Goal: Task Accomplishment & Management: Use online tool/utility

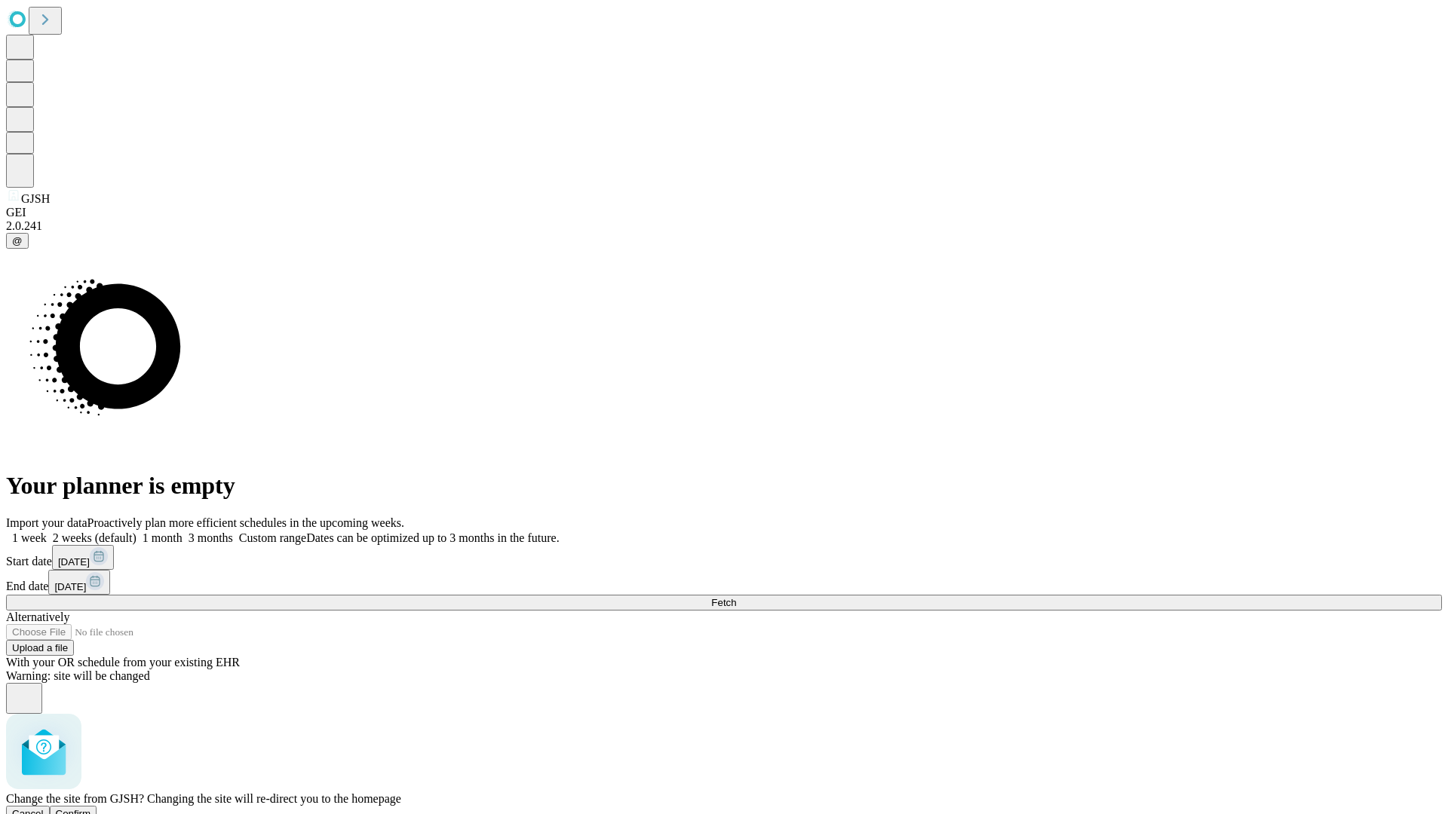
click at [91, 808] on span "Confirm" at bounding box center [73, 813] width 35 height 11
click at [47, 532] on label "1 week" at bounding box center [26, 538] width 41 height 13
click at [736, 597] on span "Fetch" at bounding box center [723, 602] width 25 height 11
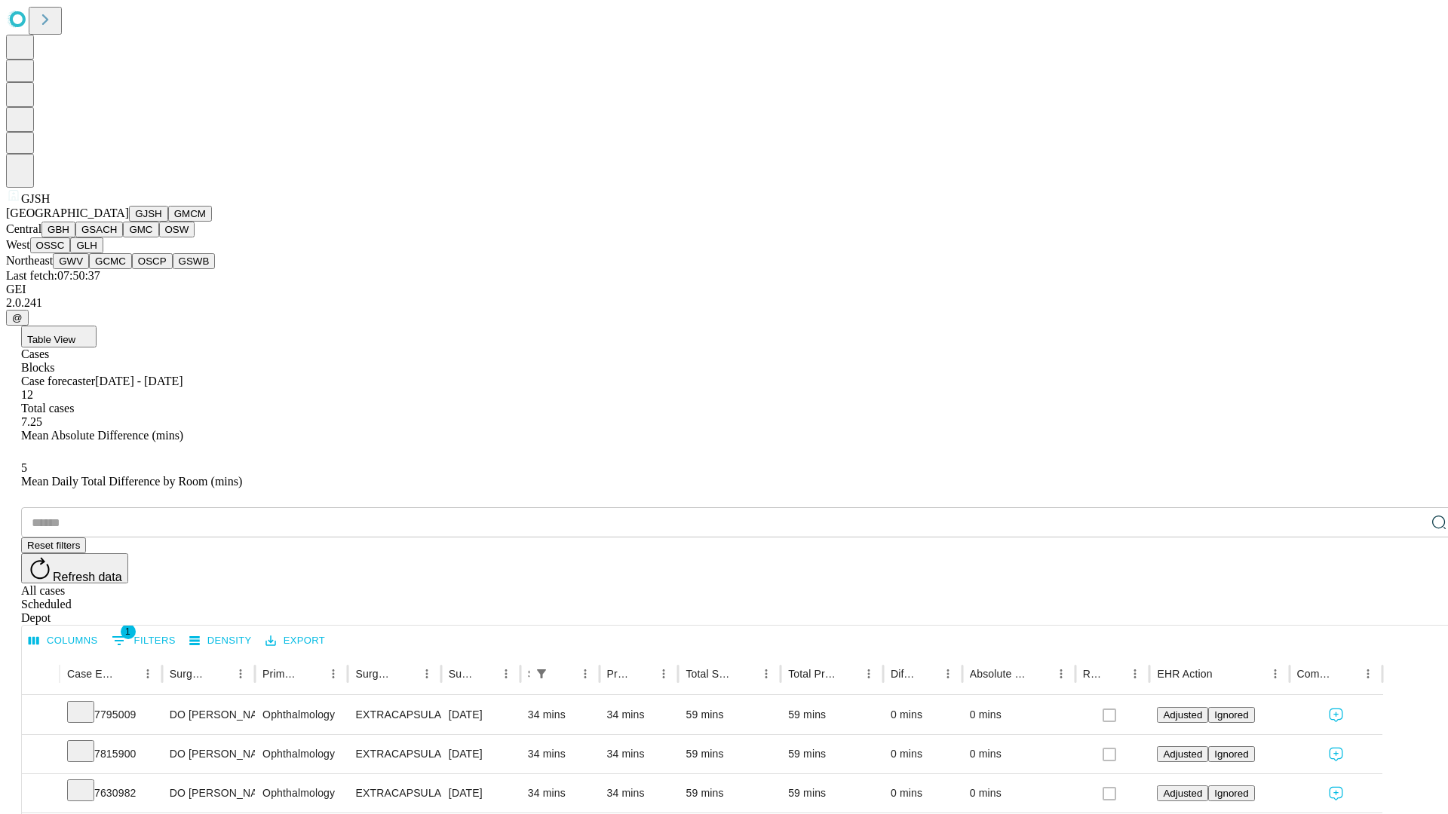
click at [168, 222] on button "GMCM" at bounding box center [190, 214] width 44 height 16
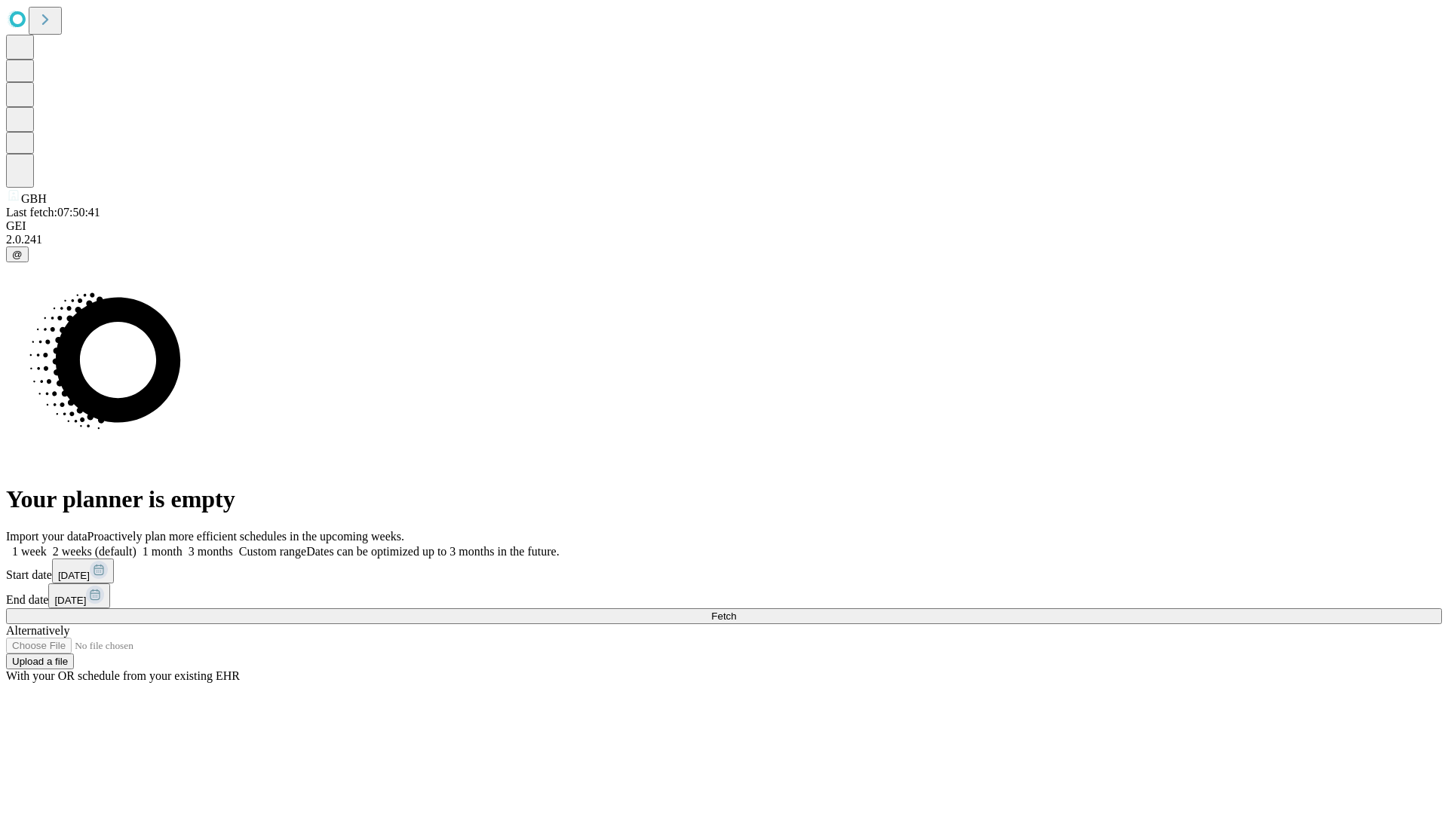
click at [47, 545] on label "1 week" at bounding box center [26, 551] width 41 height 13
click at [736, 611] on span "Fetch" at bounding box center [723, 616] width 25 height 11
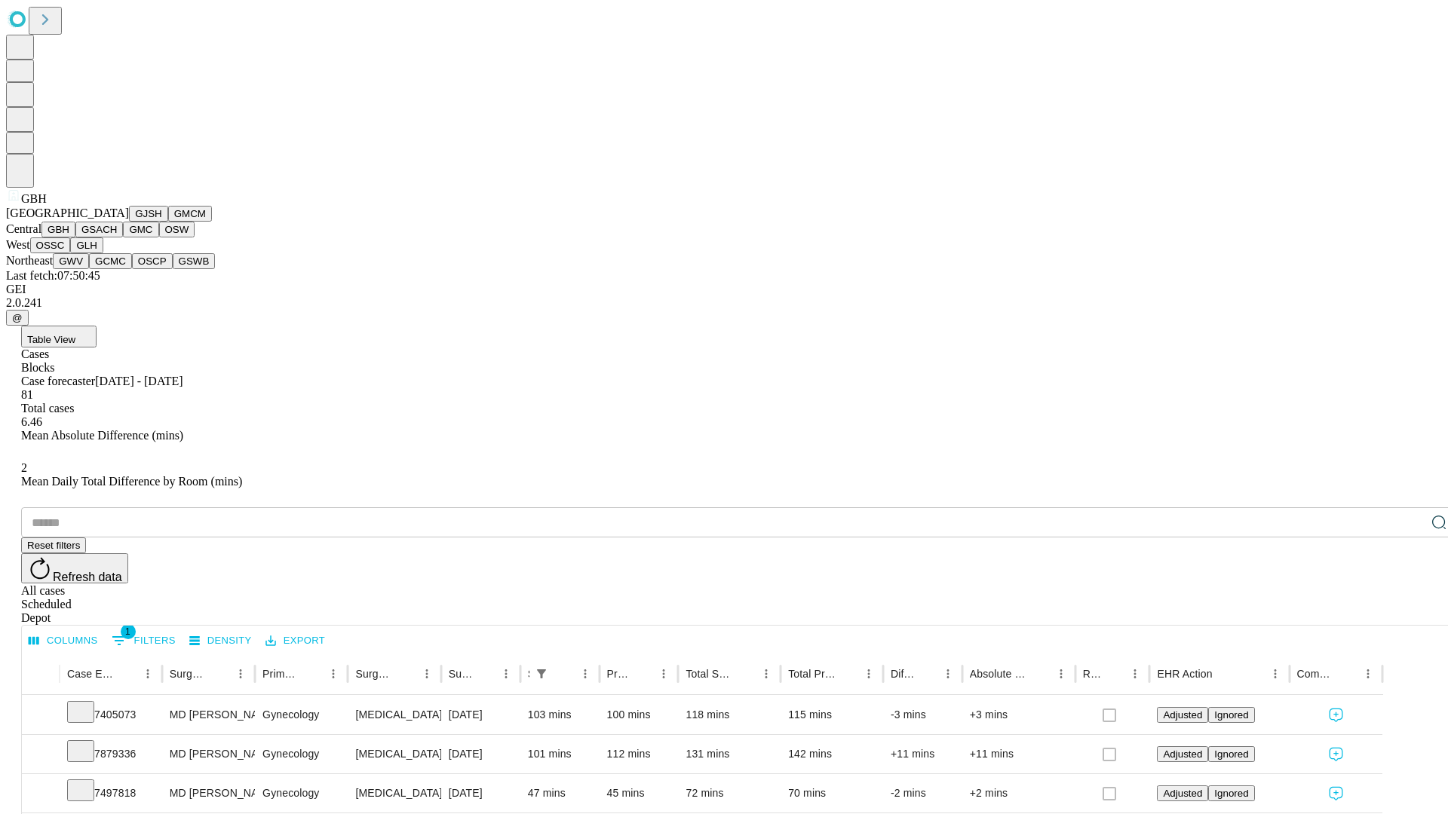
click at [117, 238] on button "GSACH" at bounding box center [99, 230] width 48 height 16
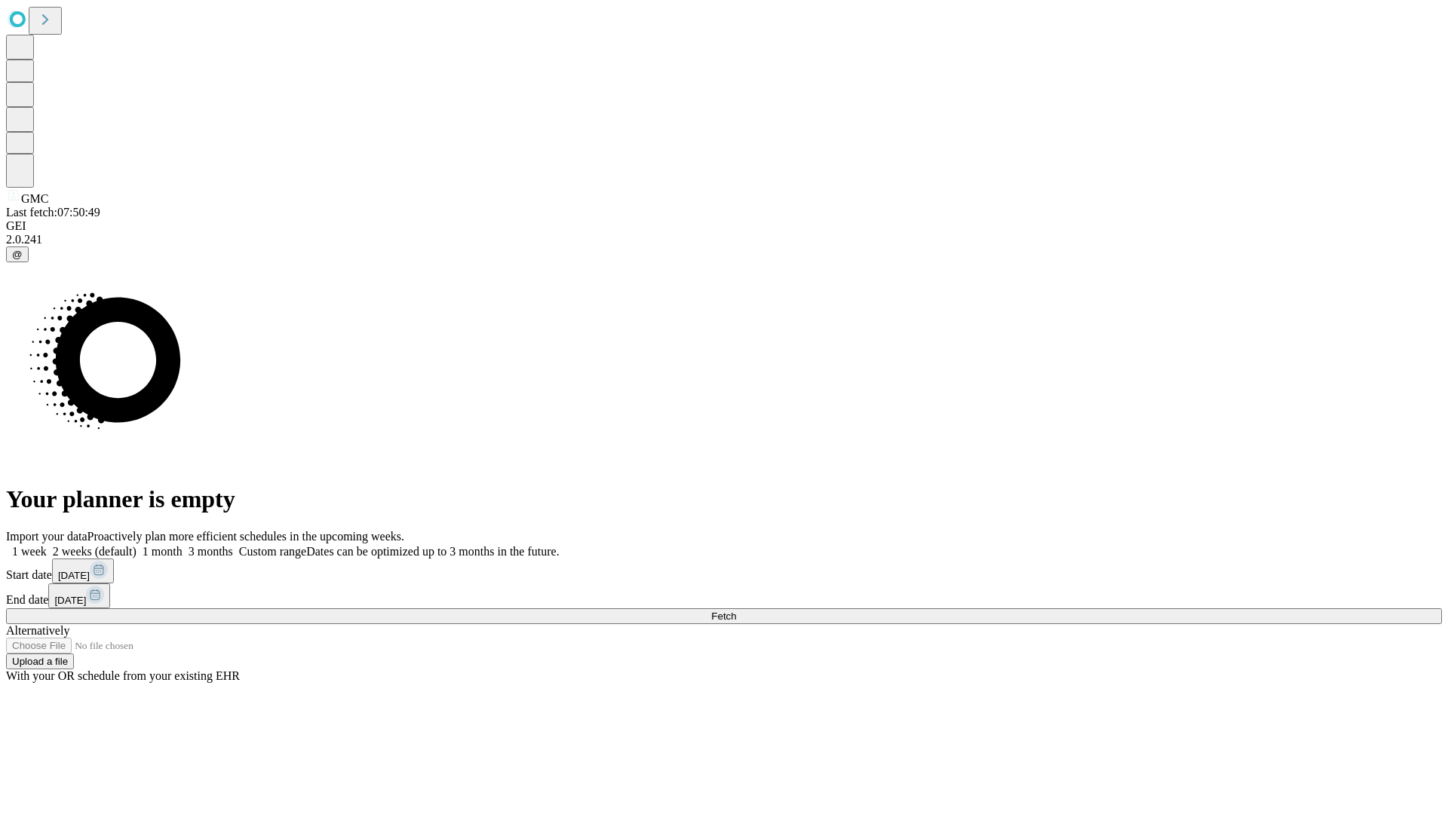
click at [47, 545] on label "1 week" at bounding box center [26, 551] width 41 height 13
click at [736, 611] on span "Fetch" at bounding box center [723, 616] width 25 height 11
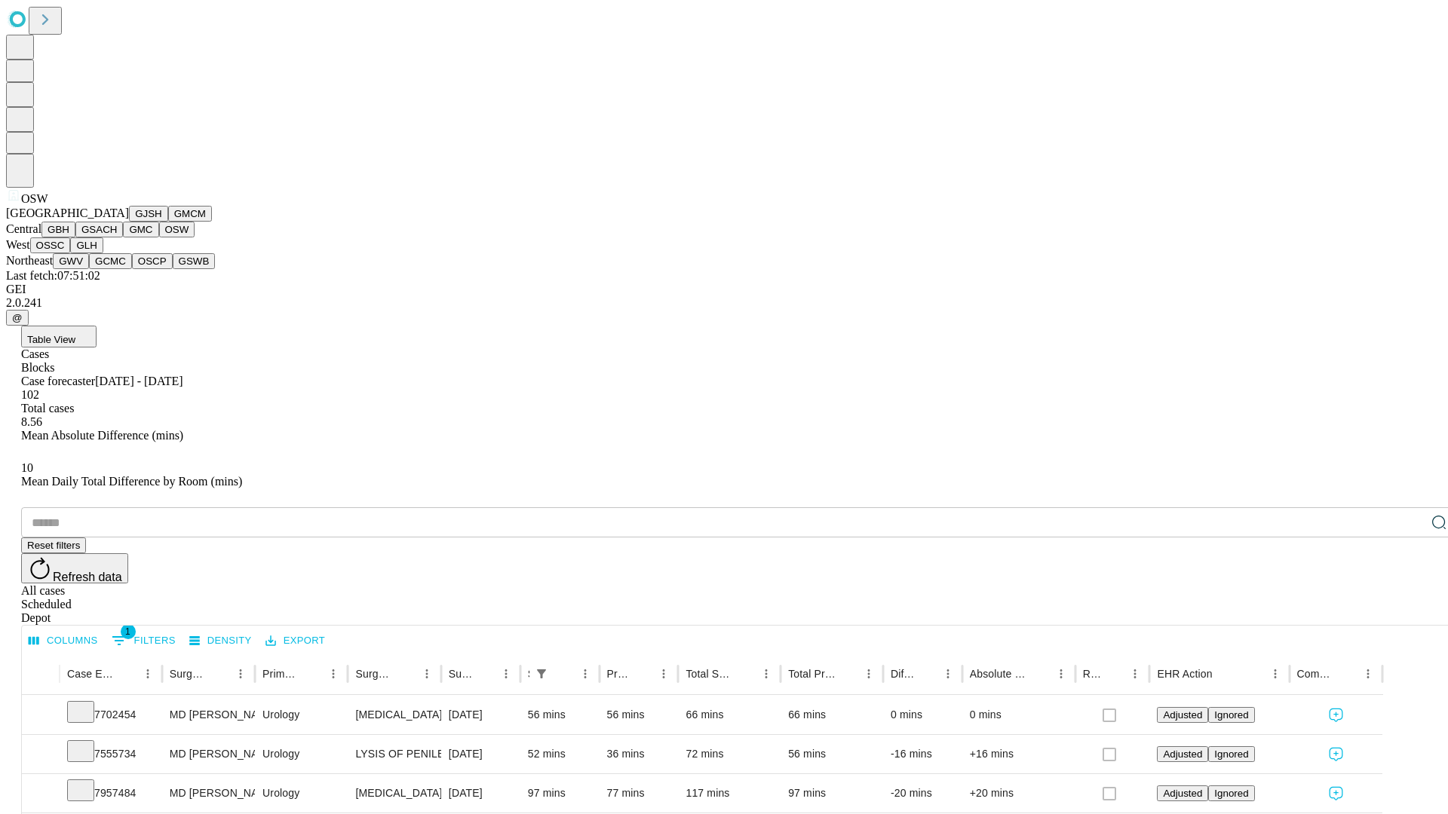
click at [71, 253] on button "OSSC" at bounding box center [50, 246] width 41 height 16
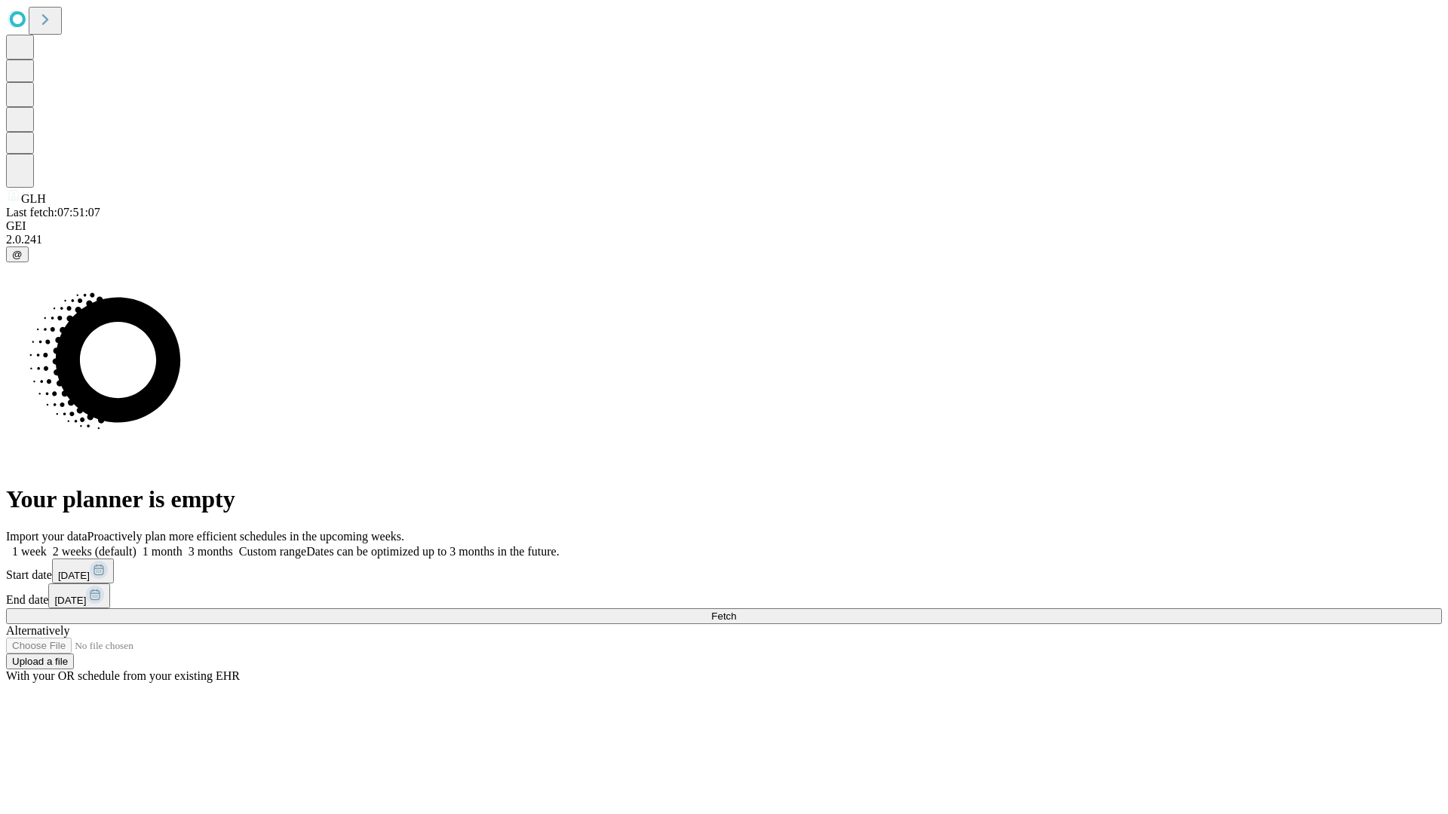
click at [736, 611] on span "Fetch" at bounding box center [723, 616] width 25 height 11
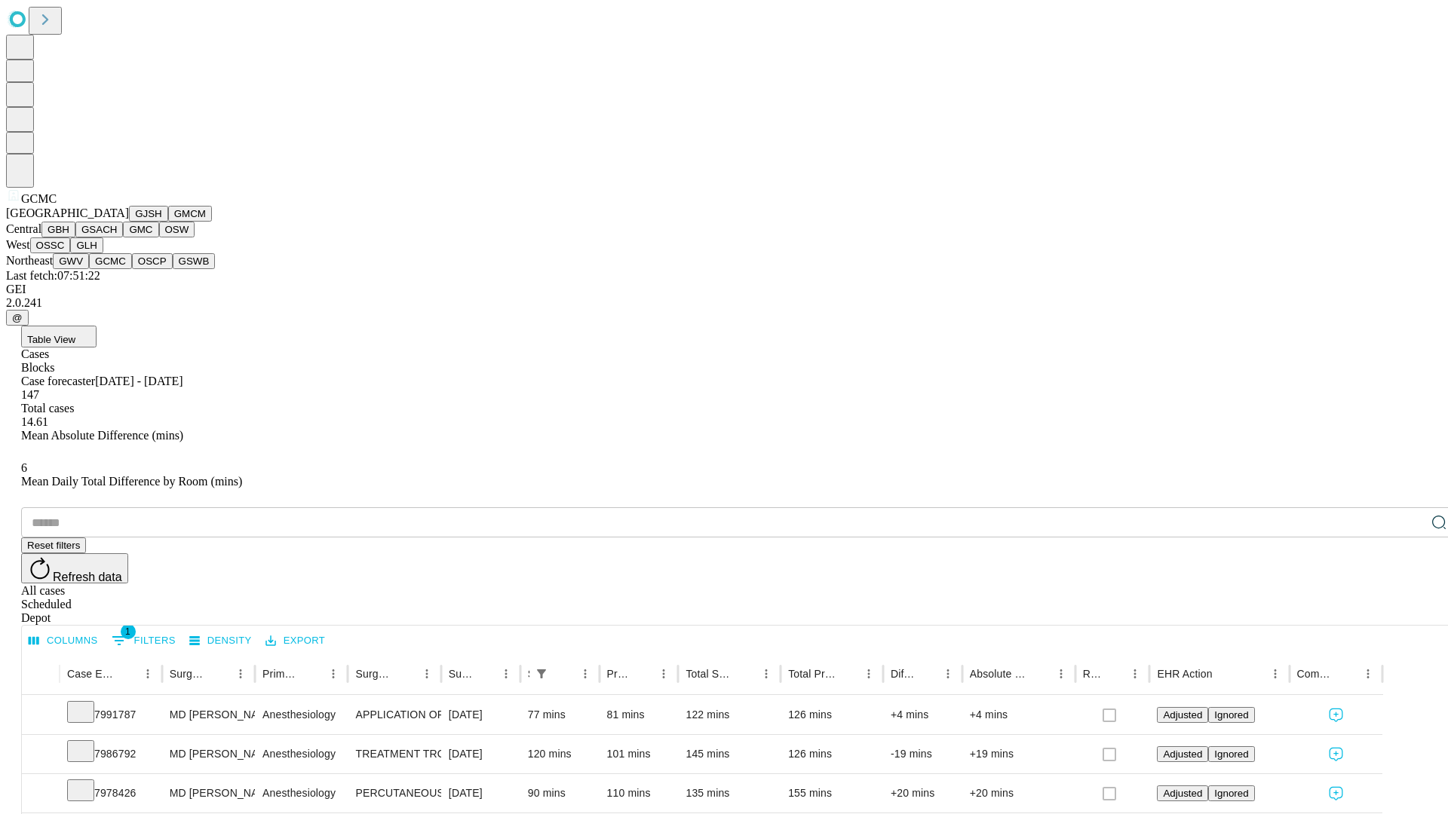
click at [132, 269] on button "OSCP" at bounding box center [152, 261] width 41 height 16
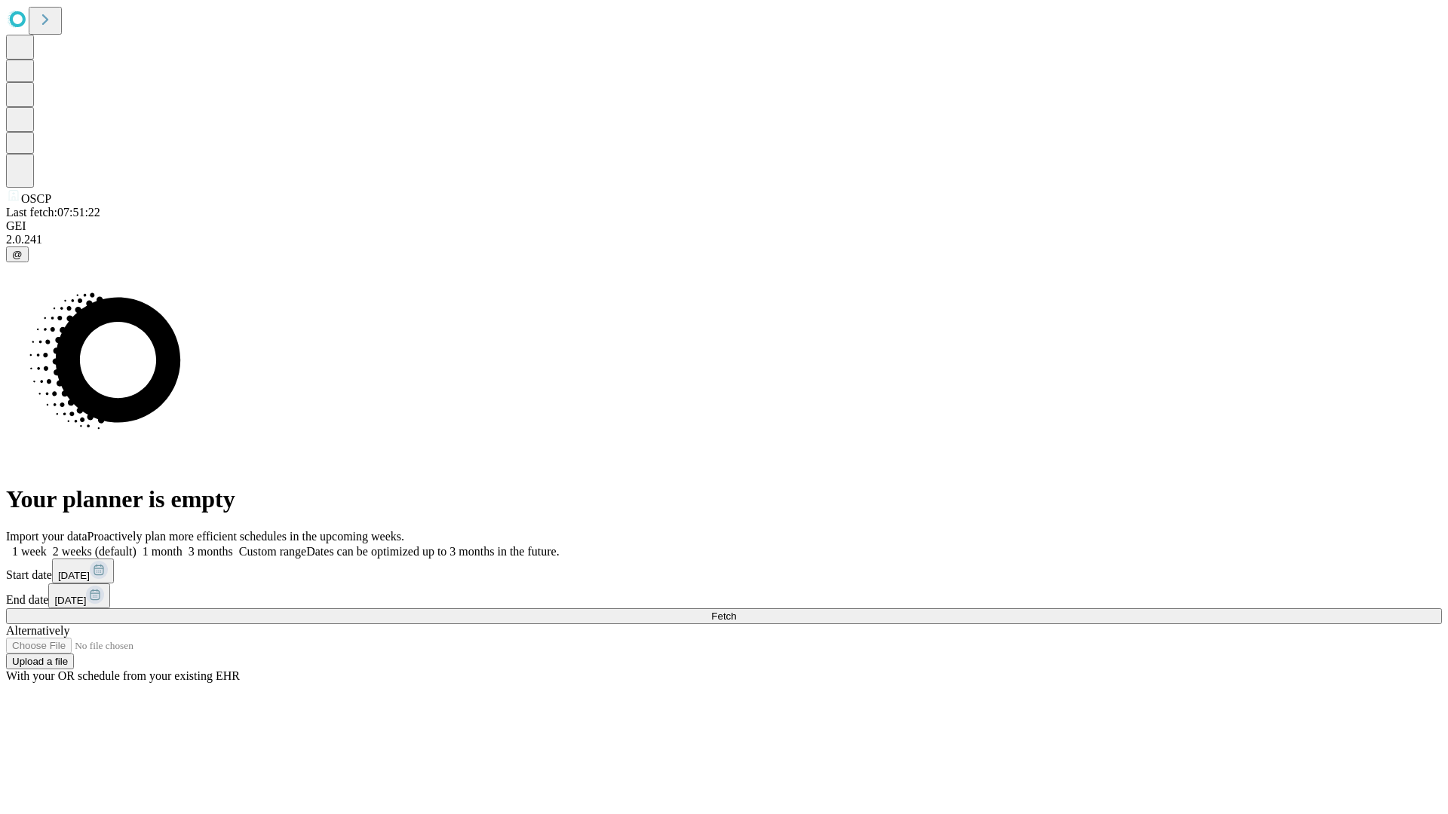
click at [47, 545] on label "1 week" at bounding box center [26, 551] width 41 height 13
click at [736, 611] on span "Fetch" at bounding box center [723, 616] width 25 height 11
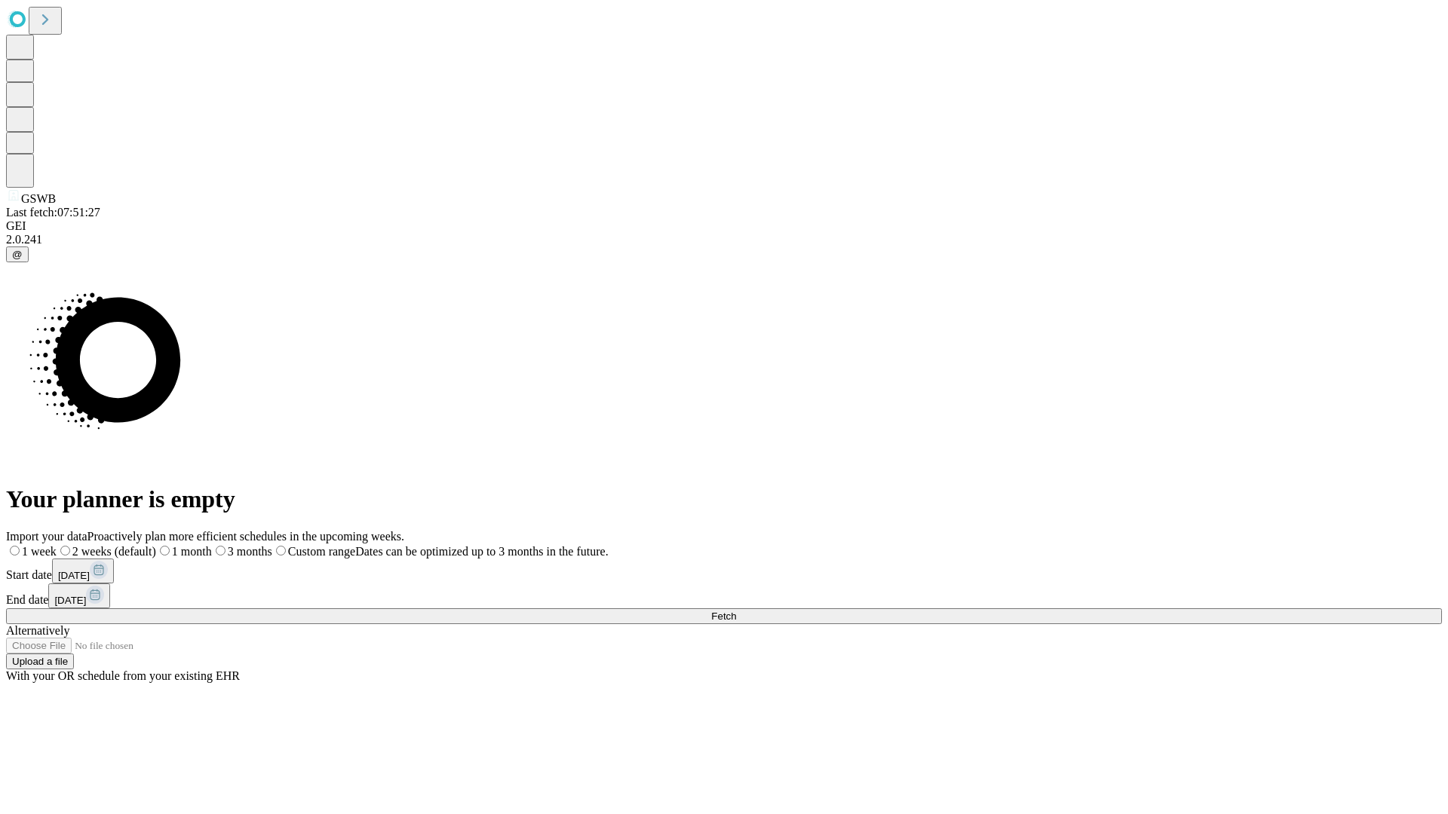
click at [57, 545] on label "1 week" at bounding box center [31, 551] width 51 height 13
click at [736, 611] on span "Fetch" at bounding box center [723, 616] width 25 height 11
